Goal: Transaction & Acquisition: Download file/media

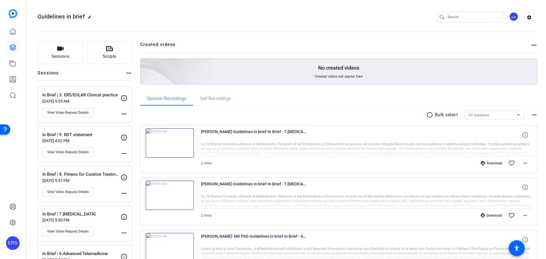
click at [171, 128] on img at bounding box center [170, 143] width 48 height 30
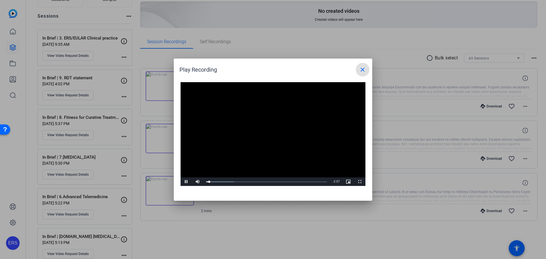
click at [364, 71] on mat-icon "close" at bounding box center [362, 69] width 7 height 7
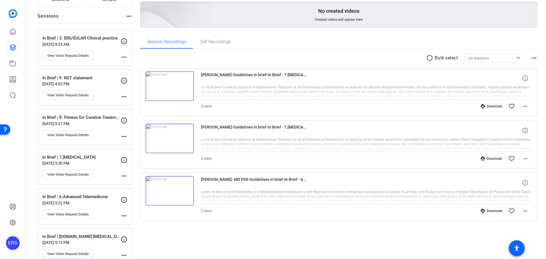
click at [170, 139] on img at bounding box center [170, 139] width 48 height 30
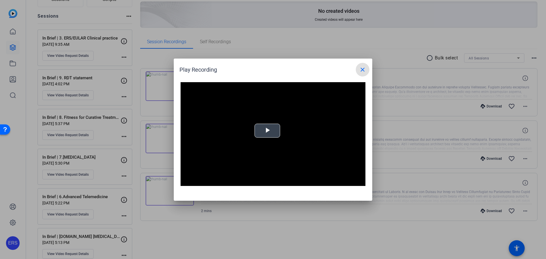
click at [267, 131] on span "Video Player" at bounding box center [267, 131] width 0 height 0
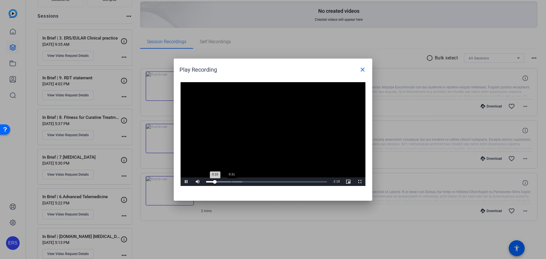
click at [231, 180] on div "Loaded : 29.80% 0:31 0:10" at bounding box center [266, 181] width 127 height 9
click at [249, 183] on div "Loaded : 40.65% 0:51 0:33" at bounding box center [266, 181] width 127 height 9
click at [265, 181] on div "Loaded : 54.42% 1:12 0:55" at bounding box center [266, 181] width 121 height 1
click at [293, 182] on div "Loaded : 86.63% 1:46 1:15" at bounding box center [266, 181] width 121 height 1
click at [314, 184] on div "Loaded : 86.63% 2:11 1:47" at bounding box center [266, 181] width 127 height 9
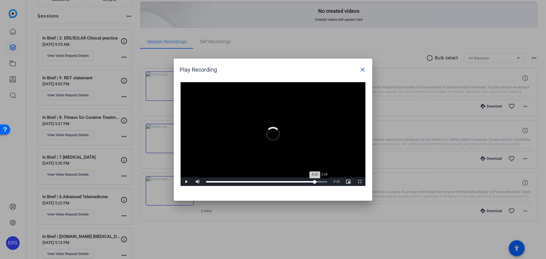
click at [324, 182] on div "Loaded : 100.00% 2:25 2:13" at bounding box center [266, 181] width 121 height 1
click at [360, 69] on mat-icon "close" at bounding box center [362, 69] width 7 height 7
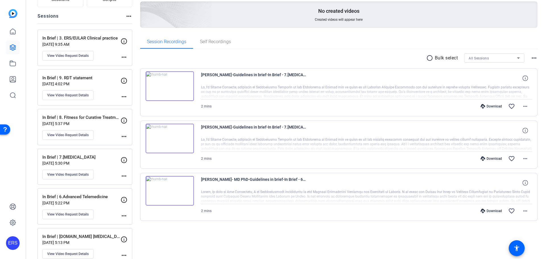
click at [487, 159] on div "Download" at bounding box center [491, 158] width 27 height 5
click at [171, 83] on img at bounding box center [170, 86] width 48 height 30
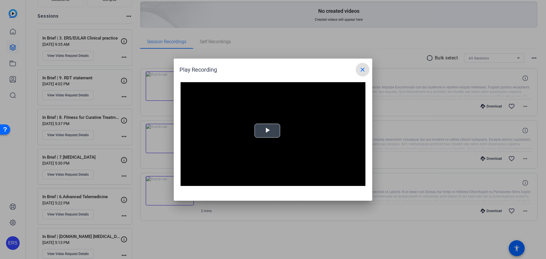
click at [267, 131] on span "Video Player" at bounding box center [267, 131] width 0 height 0
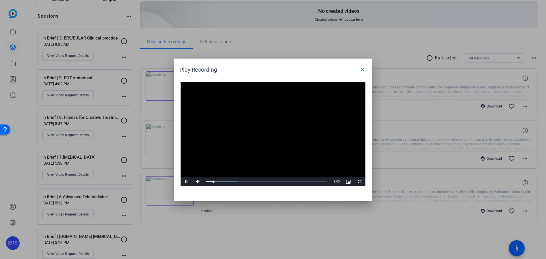
click at [361, 68] on mat-icon "close" at bounding box center [362, 69] width 7 height 7
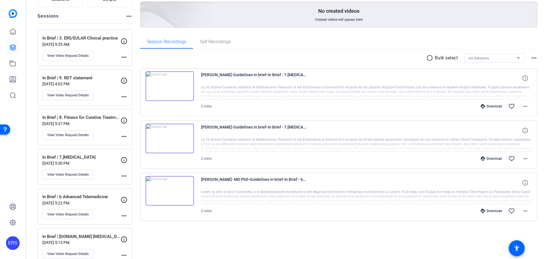
click at [486, 107] on div "Download" at bounding box center [491, 106] width 27 height 5
